Goal: Task Accomplishment & Management: Manage account settings

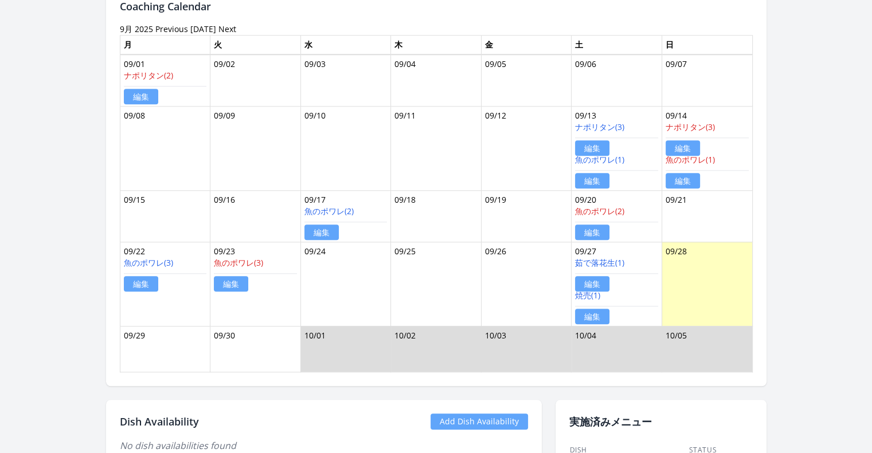
scroll to position [1125, 0]
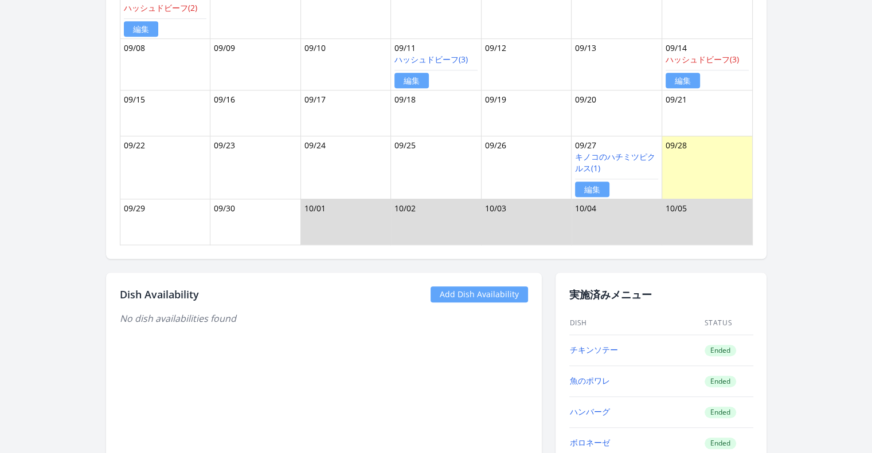
scroll to position [903, 0]
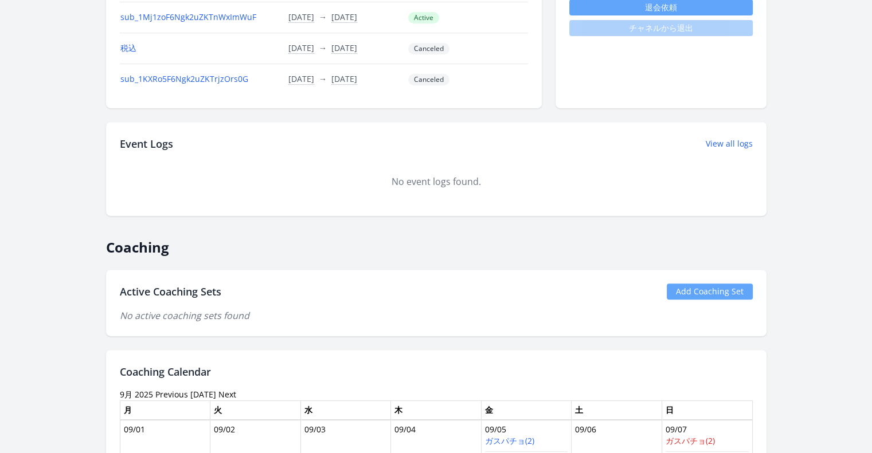
scroll to position [470, 0]
click at [729, 286] on link "Add Coaching Set" at bounding box center [710, 292] width 86 height 16
click at [727, 293] on link "Add Coaching Set" at bounding box center [710, 292] width 86 height 16
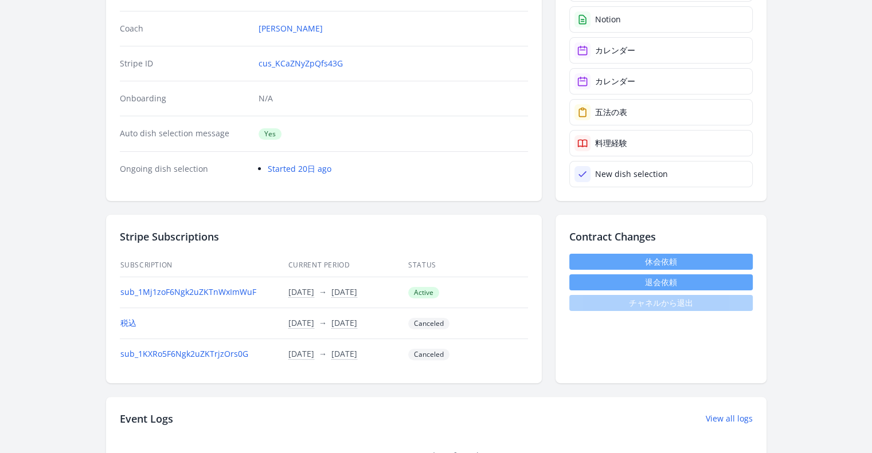
scroll to position [194, 0]
click at [312, 166] on link "Started 20日 ago" at bounding box center [300, 170] width 64 height 11
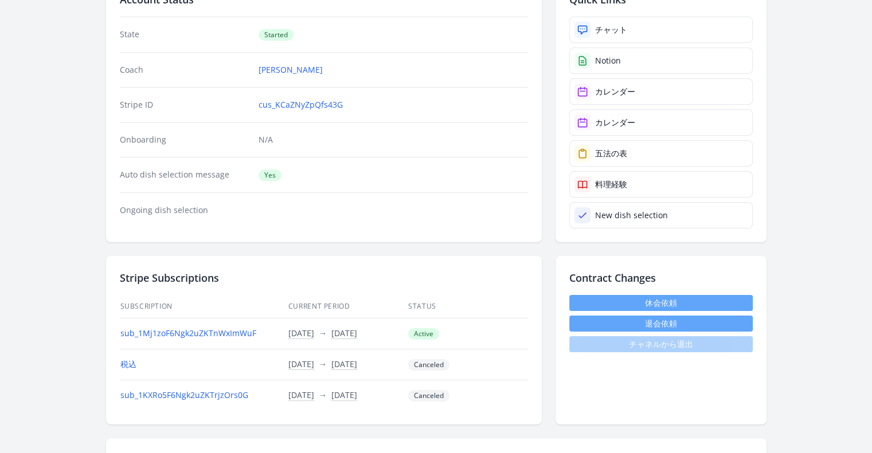
scroll to position [84, 0]
